Goal: Task Accomplishment & Management: Manage account settings

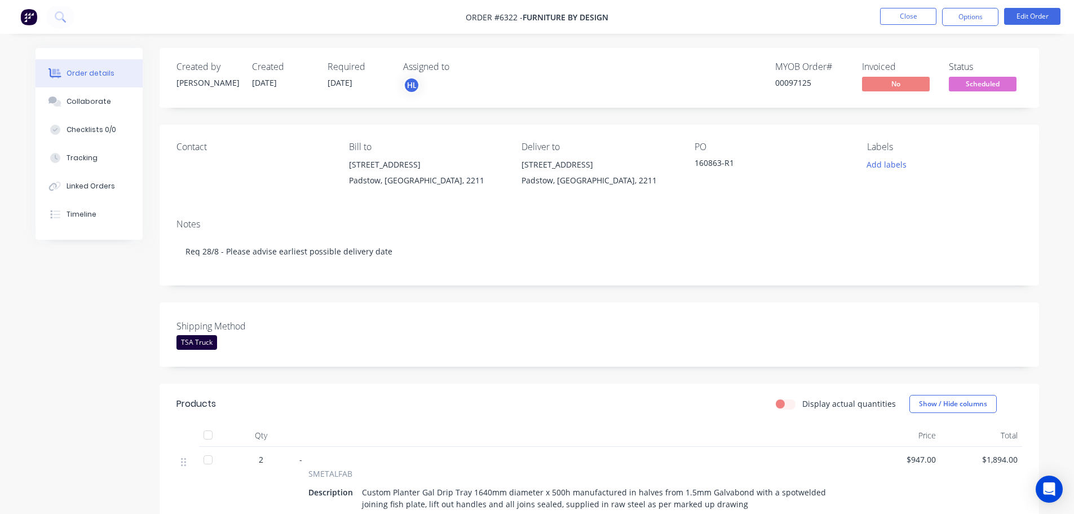
scroll to position [226, 0]
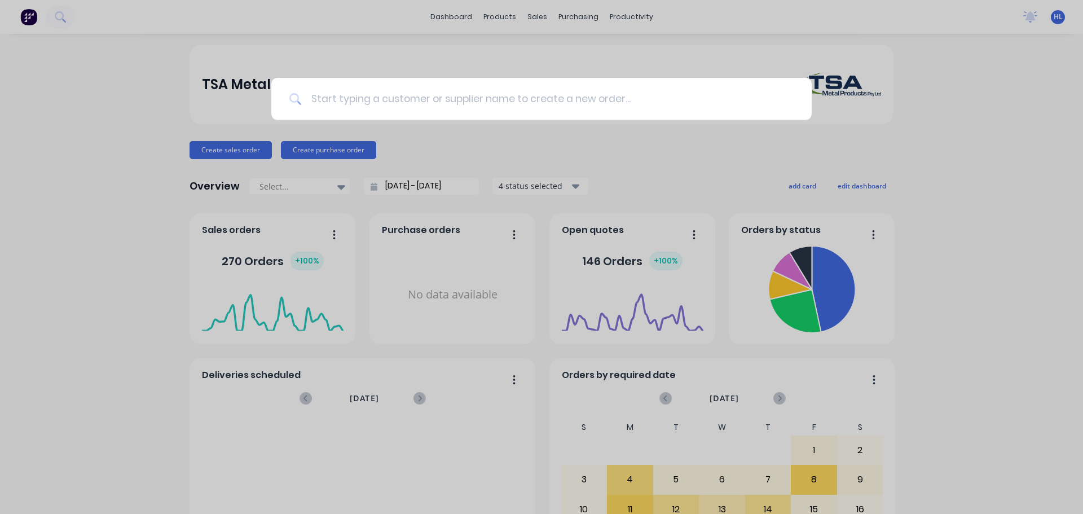
click at [449, 106] on input at bounding box center [548, 99] width 492 height 42
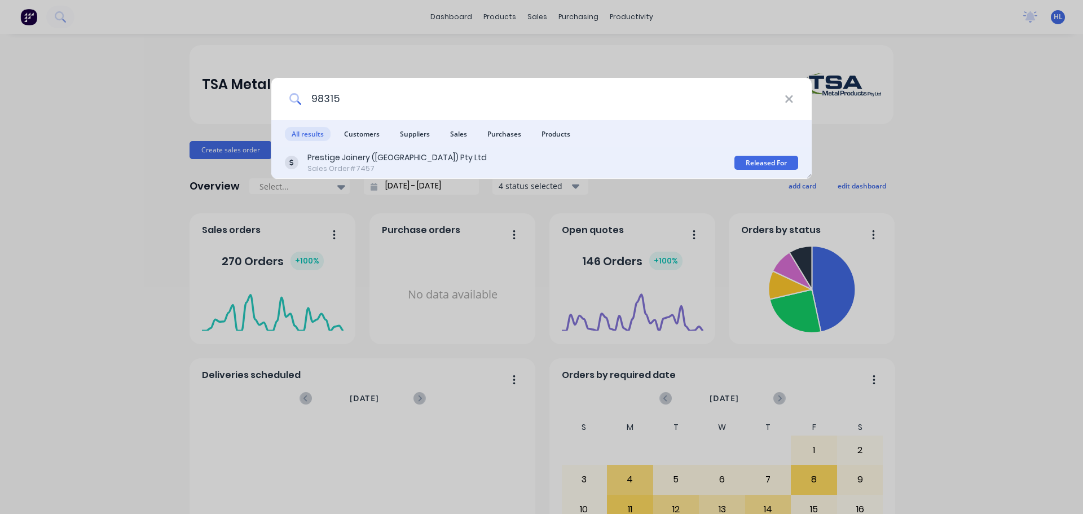
type input "98315"
click at [350, 161] on div "Prestige Joinery (NSW) Pty Ltd" at bounding box center [396, 158] width 179 height 12
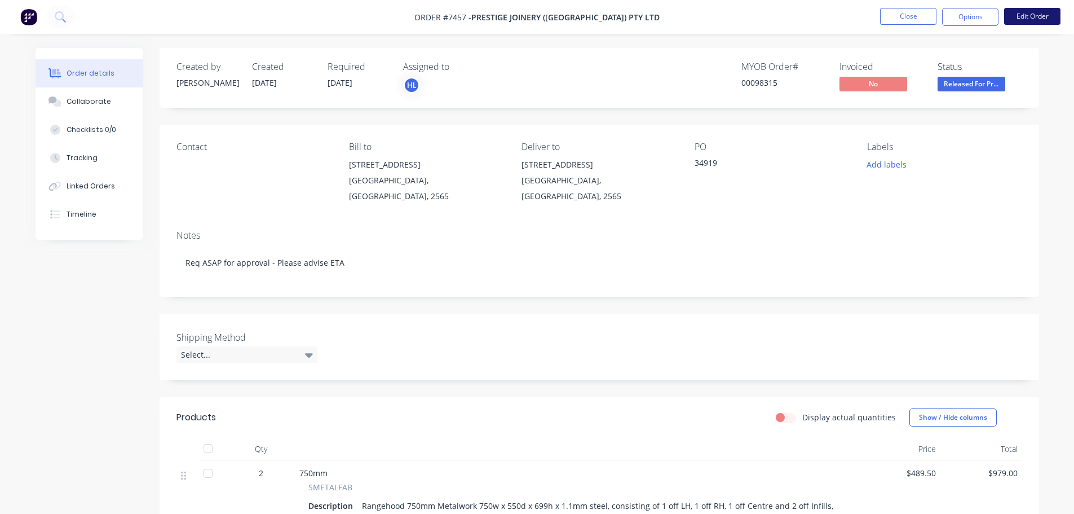
click at [1034, 17] on button "Edit Order" at bounding box center [1033, 16] width 56 height 17
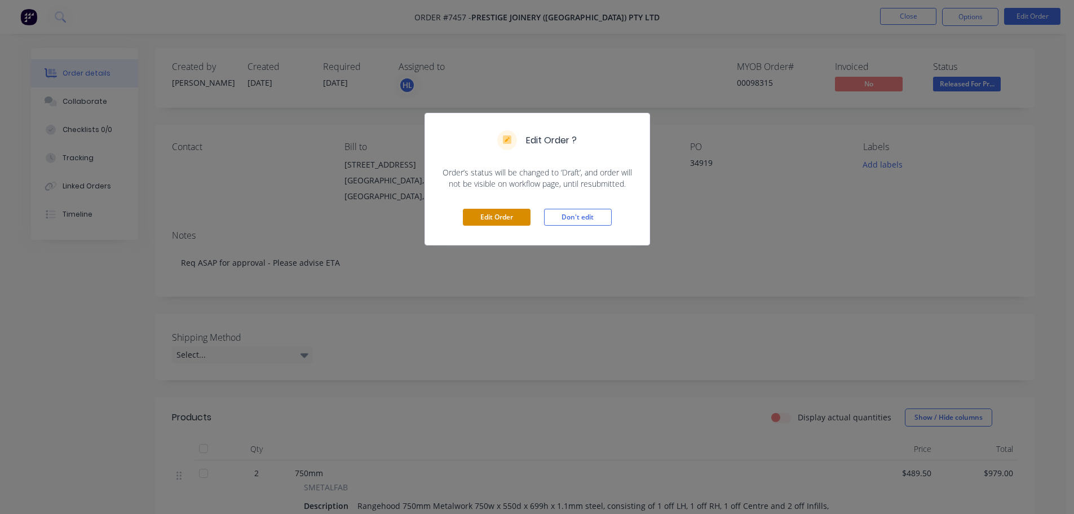
click at [514, 218] on button "Edit Order" at bounding box center [497, 217] width 68 height 17
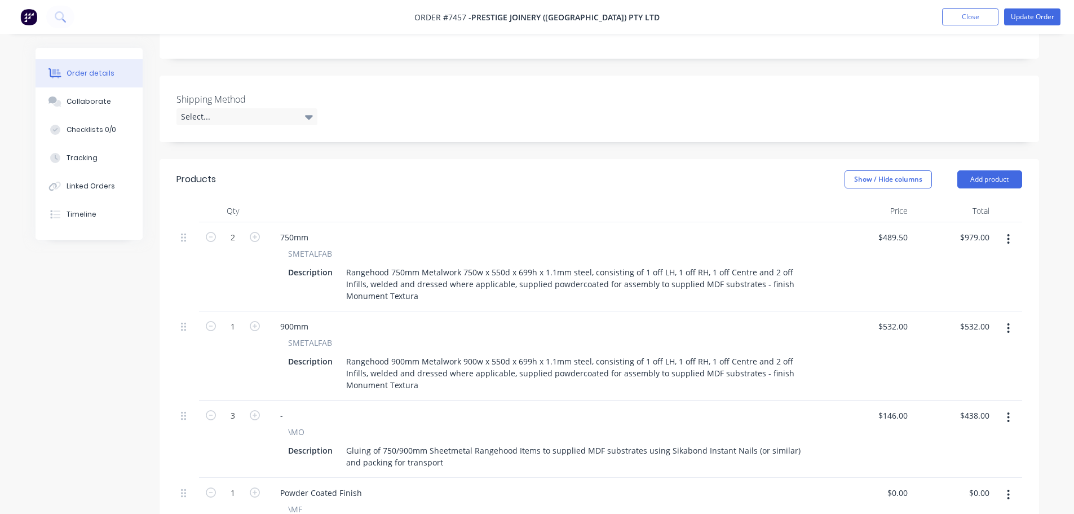
scroll to position [282, 0]
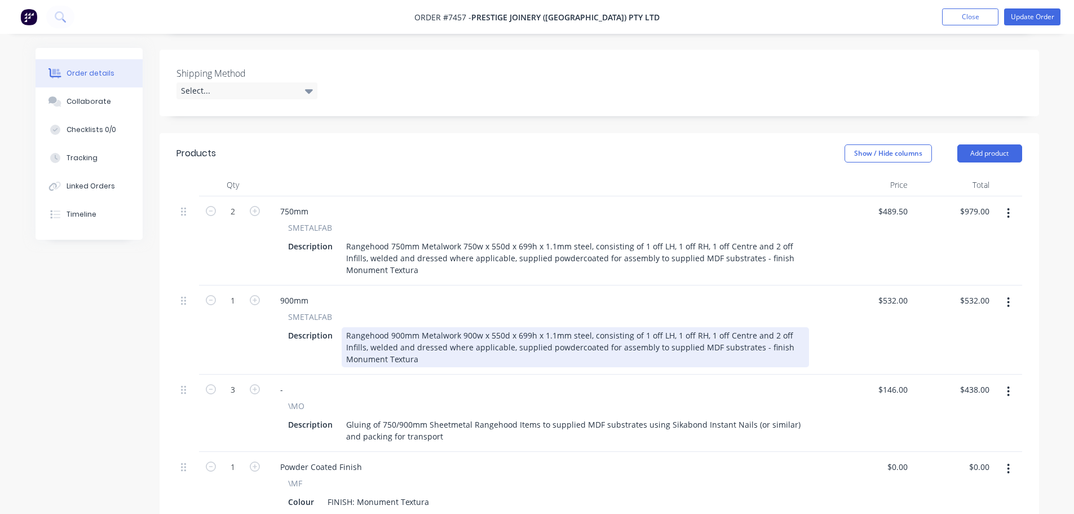
click at [468, 327] on div "Rangehood 900mm Metalwork 900w x 550d x 699h x 1.1mm steel, consisting of 1 off…" at bounding box center [576, 347] width 468 height 40
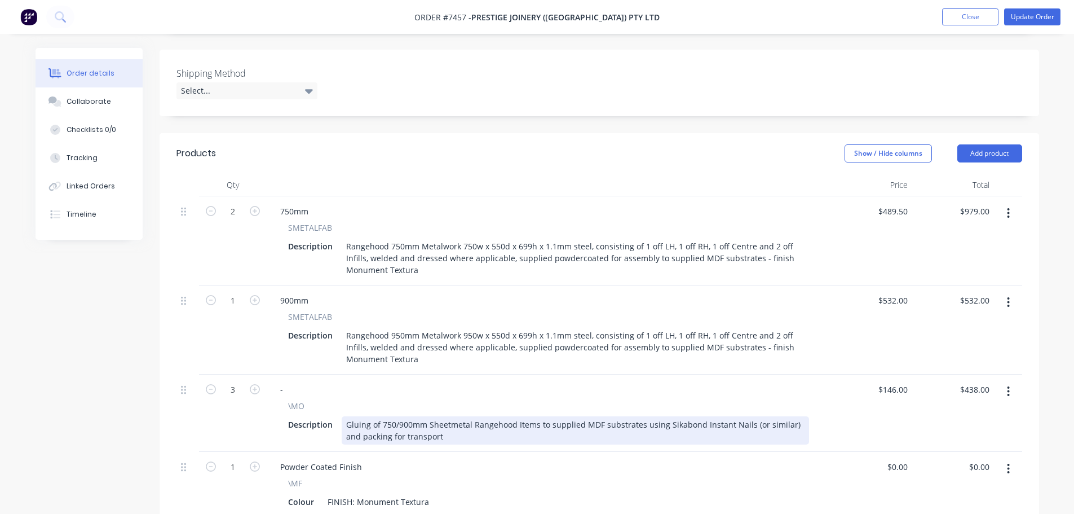
click at [406, 416] on div "Gluing of 750/900mm Sheetmetal Rangehood Items to supplied MDF substrates using…" at bounding box center [576, 430] width 468 height 28
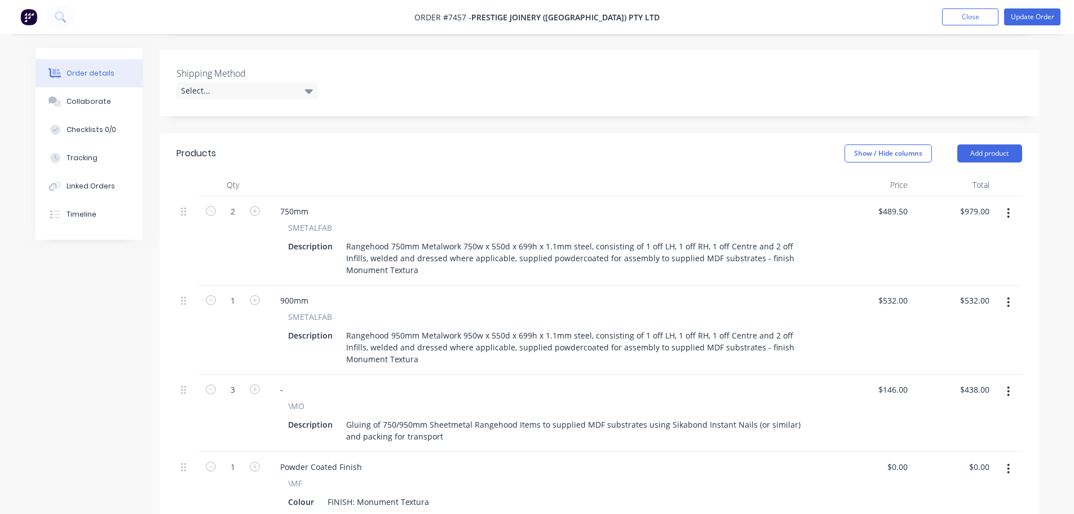
click at [487, 179] on div at bounding box center [549, 185] width 564 height 23
click at [288, 292] on div "900mm" at bounding box center [294, 300] width 46 height 16
click at [562, 144] on div "Show / Hide columns Add product" at bounding box center [689, 153] width 666 height 18
click at [1021, 19] on button "Update Order" at bounding box center [1033, 16] width 56 height 17
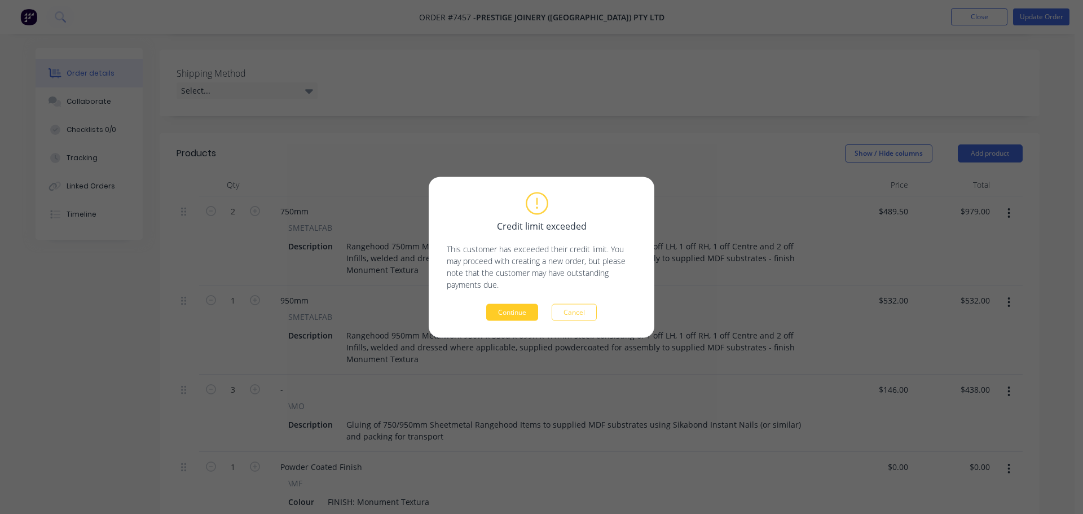
click at [517, 315] on button "Continue" at bounding box center [512, 311] width 52 height 17
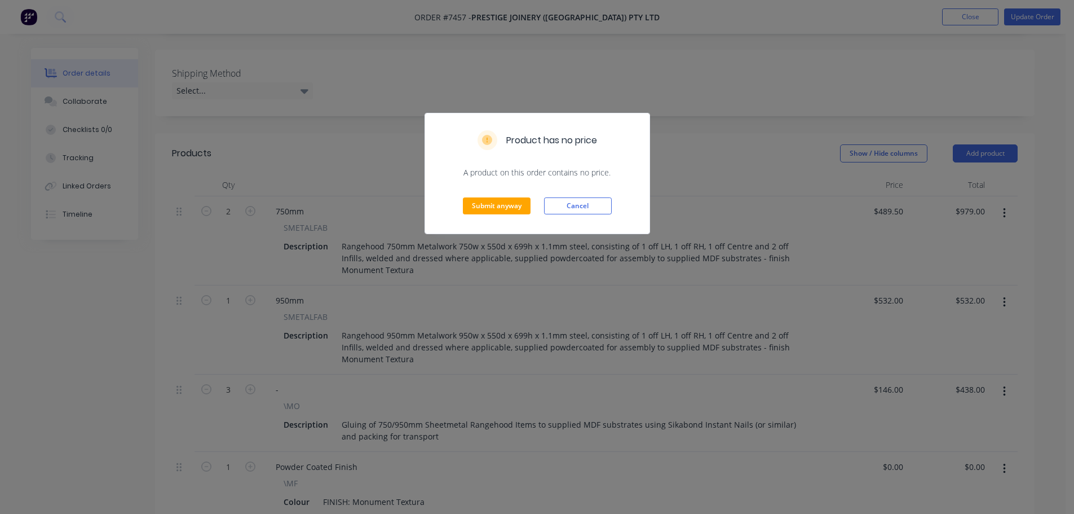
click at [504, 196] on div "Submit anyway Cancel" at bounding box center [537, 205] width 224 height 55
click at [503, 200] on button "Submit anyway" at bounding box center [497, 205] width 68 height 17
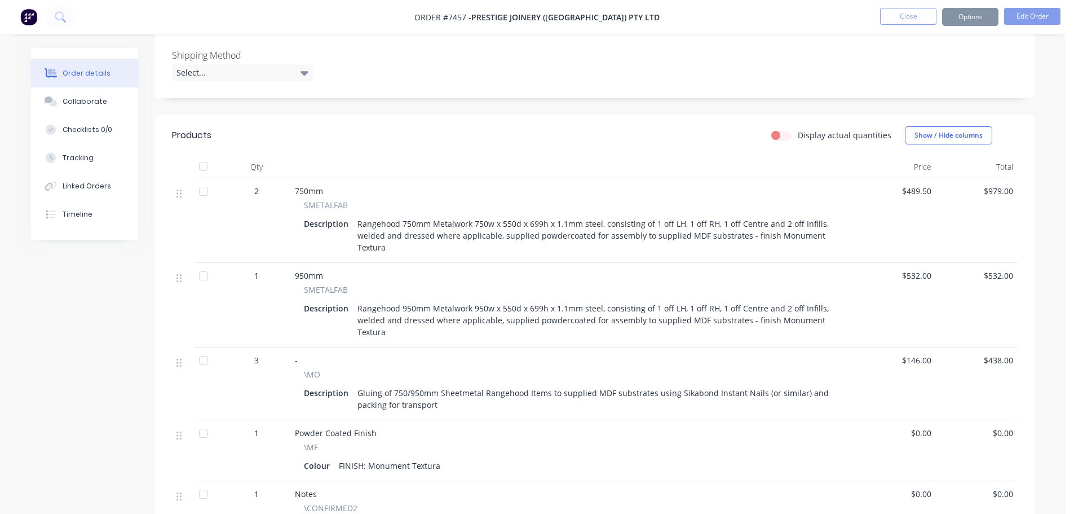
scroll to position [269, 0]
